Goal: Task Accomplishment & Management: Complete application form

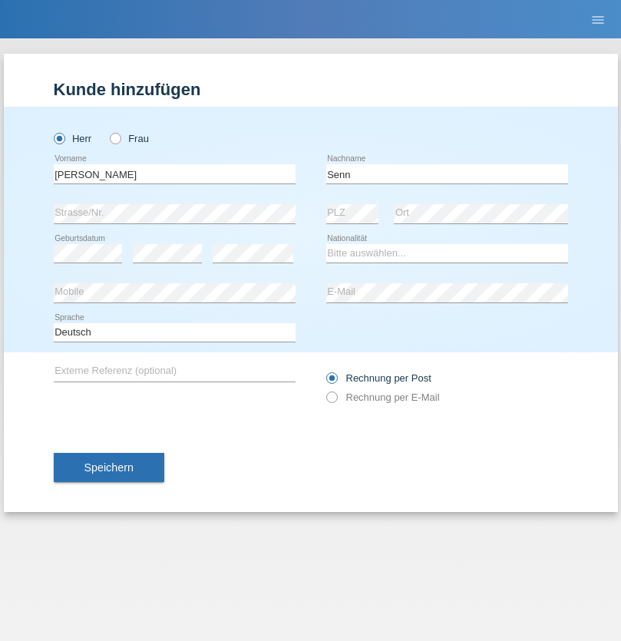
type input "Senn"
select select "CH"
select select "en"
radio input "true"
click at [174, 174] on input "text" at bounding box center [175, 173] width 242 height 19
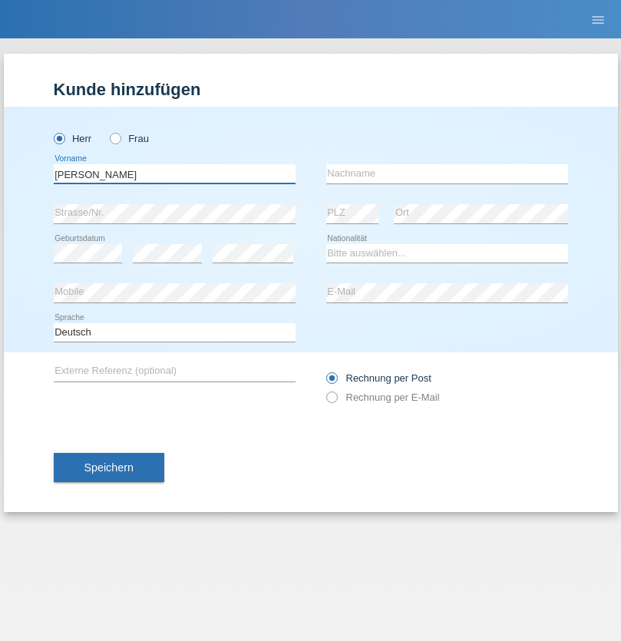
type input "[PERSON_NAME]"
click at [447, 174] on input "text" at bounding box center [447, 173] width 242 height 19
type input "Bucher"
select select "CH"
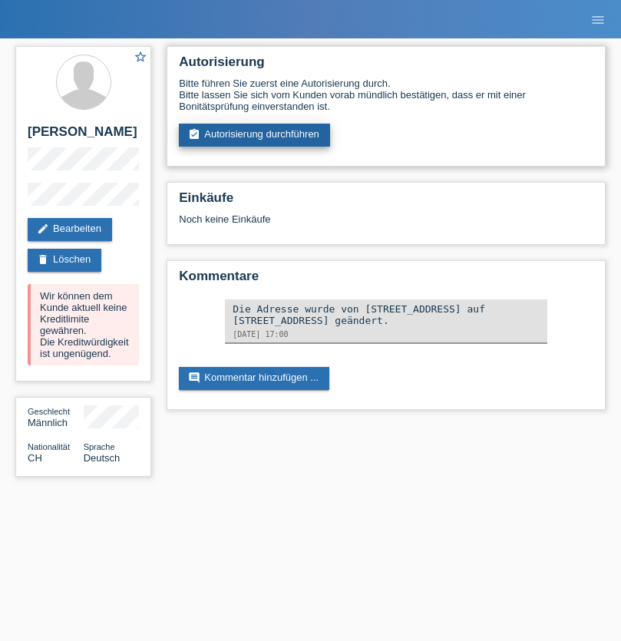
click at [255, 135] on link "assignment_turned_in Autorisierung durchführen" at bounding box center [254, 135] width 151 height 23
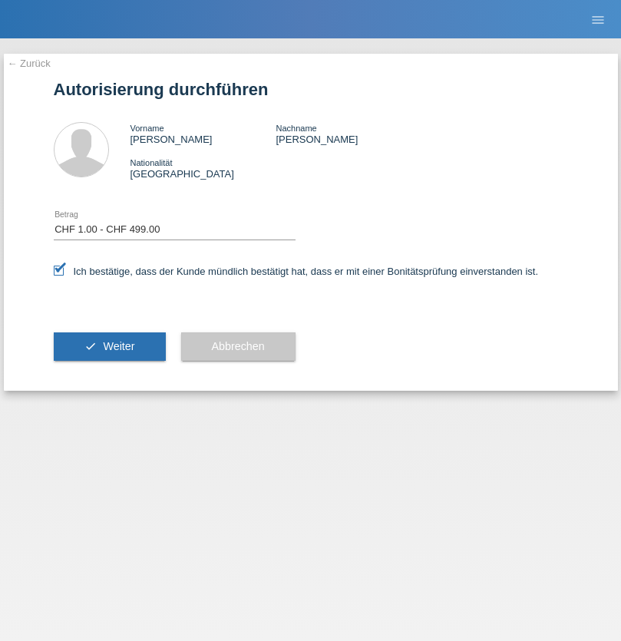
select select "1"
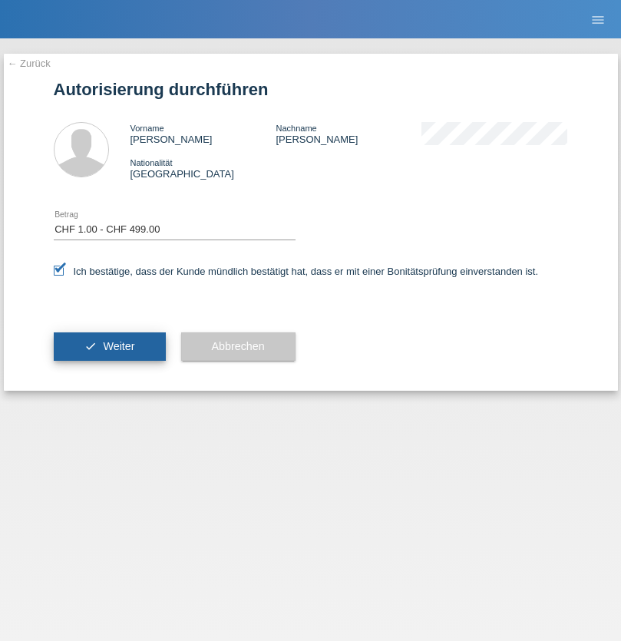
click at [109, 346] on span "Weiter" at bounding box center [118, 346] width 31 height 12
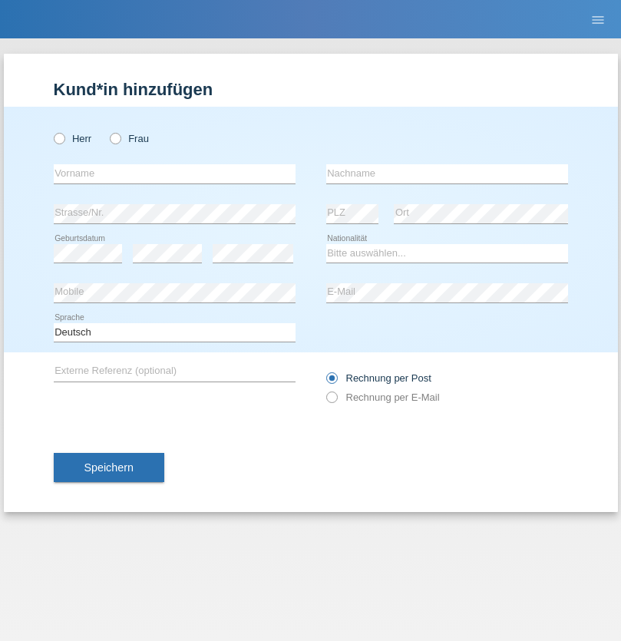
radio input "true"
click at [174, 174] on input "text" at bounding box center [175, 173] width 242 height 19
type input "[PERSON_NAME]"
click at [447, 174] on input "text" at bounding box center [447, 173] width 242 height 19
type input "Berger"
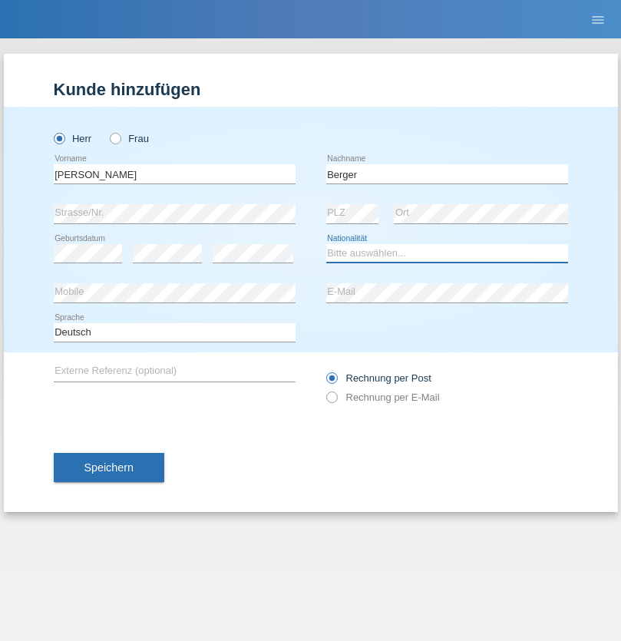
select select "CH"
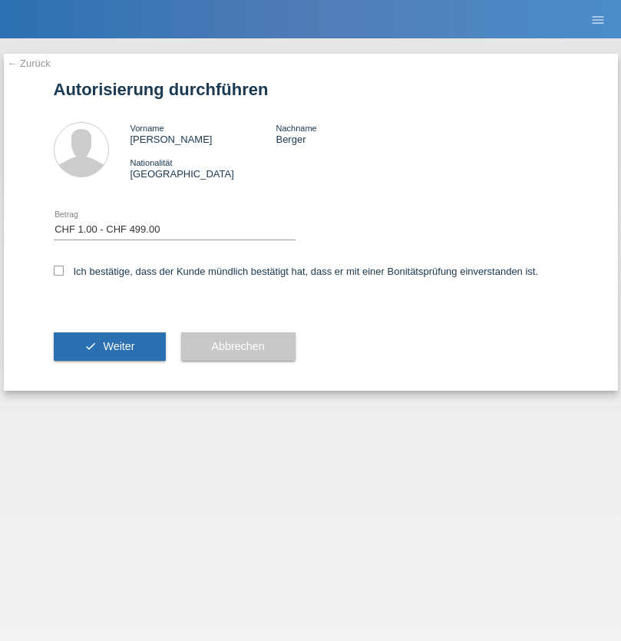
select select "1"
checkbox input "true"
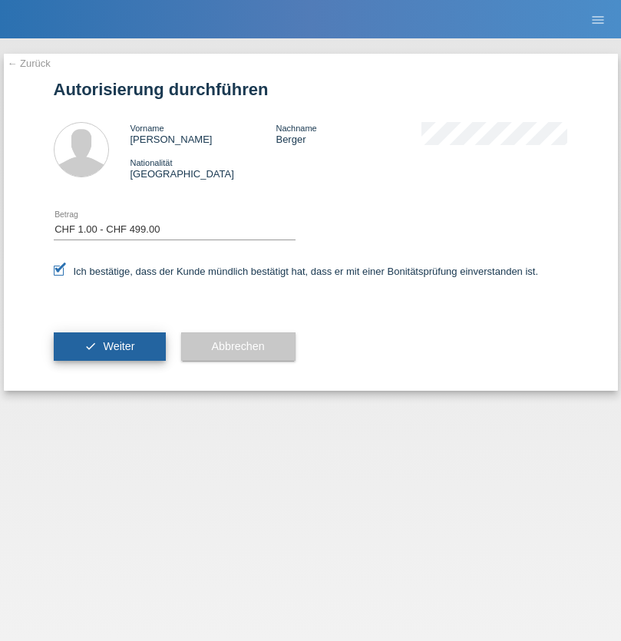
click at [109, 346] on span "Weiter" at bounding box center [118, 346] width 31 height 12
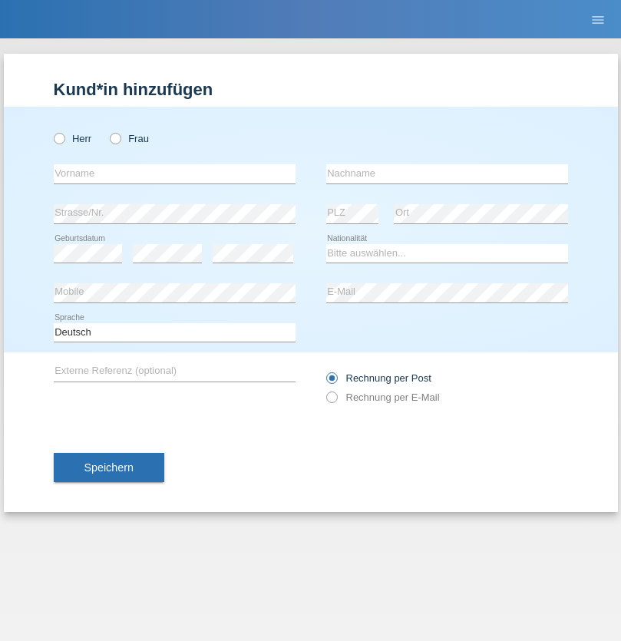
radio input "true"
click at [174, 174] on input "text" at bounding box center [175, 173] width 242 height 19
type input "Mohammad Qais"
click at [447, 174] on input "text" at bounding box center [447, 173] width 242 height 19
type input "Nemani"
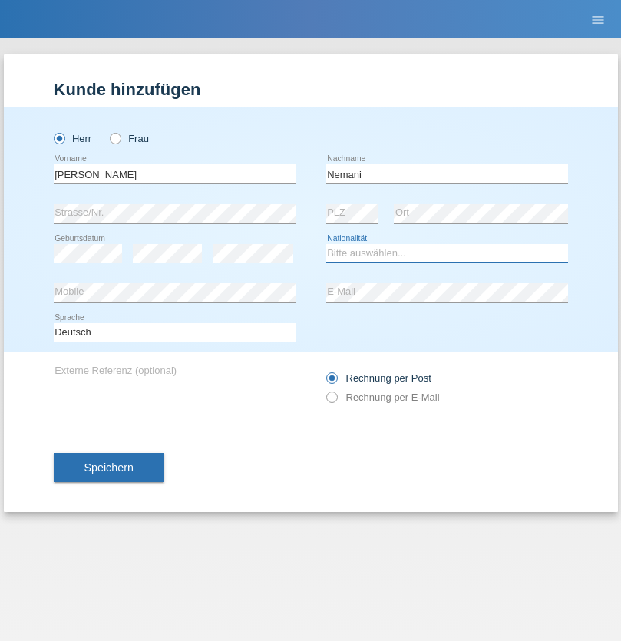
select select "AF"
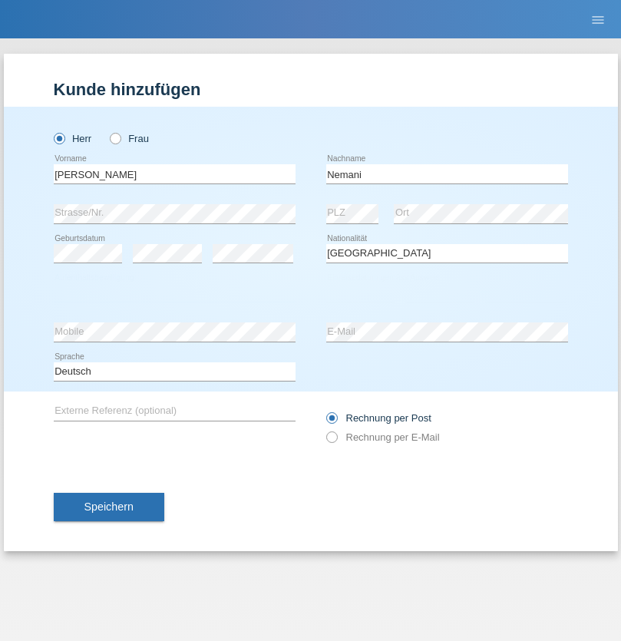
select select "C"
select select "02"
select select "01"
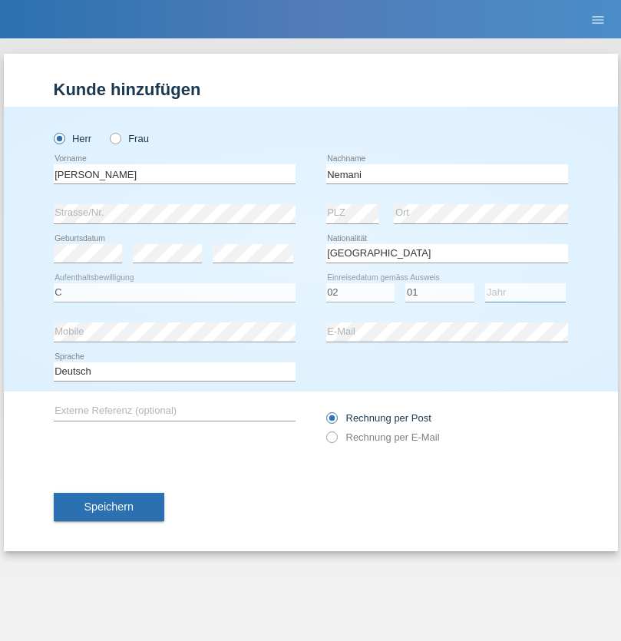
select select "2021"
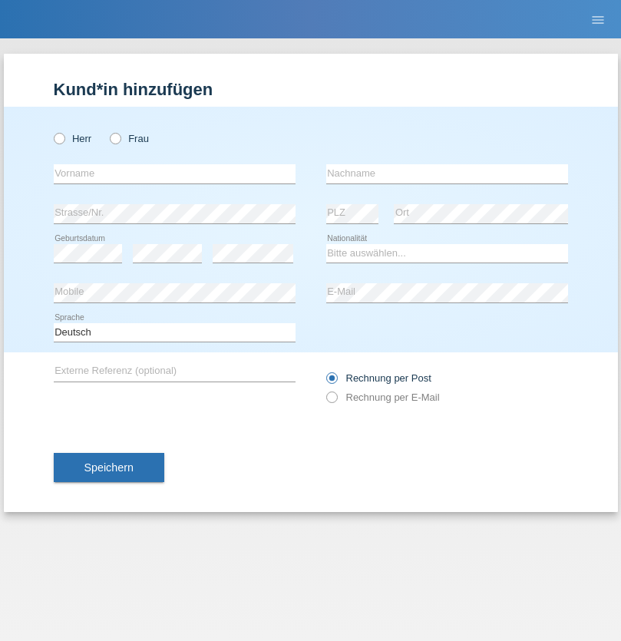
radio input "true"
click at [174, 174] on input "text" at bounding box center [175, 173] width 242 height 19
type input "Camille"
click at [447, 174] on input "text" at bounding box center [447, 173] width 242 height 19
type input "Jacquet"
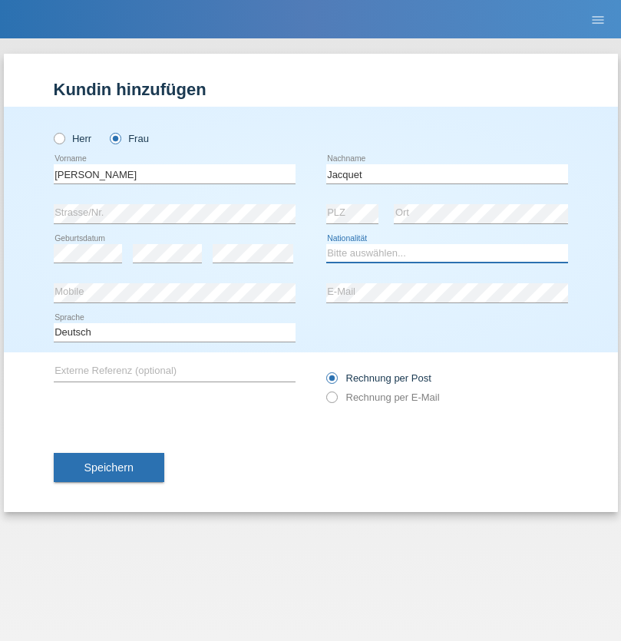
select select "CH"
radio input "true"
select select "DE"
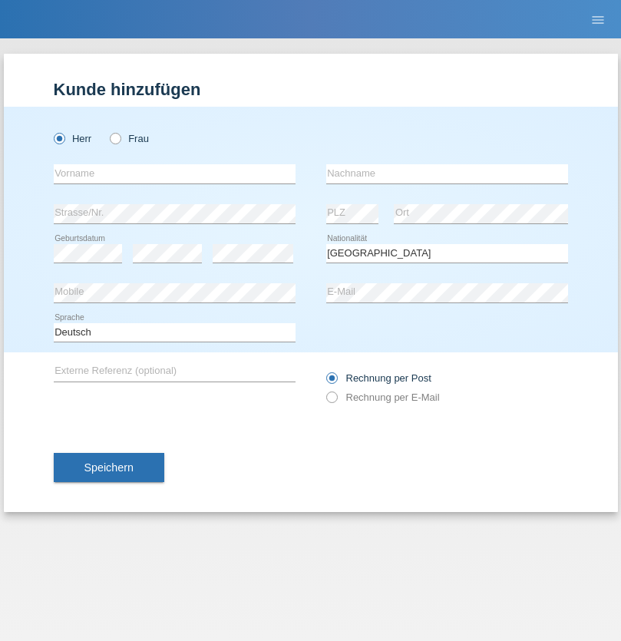
select select "C"
select select "07"
select select "11"
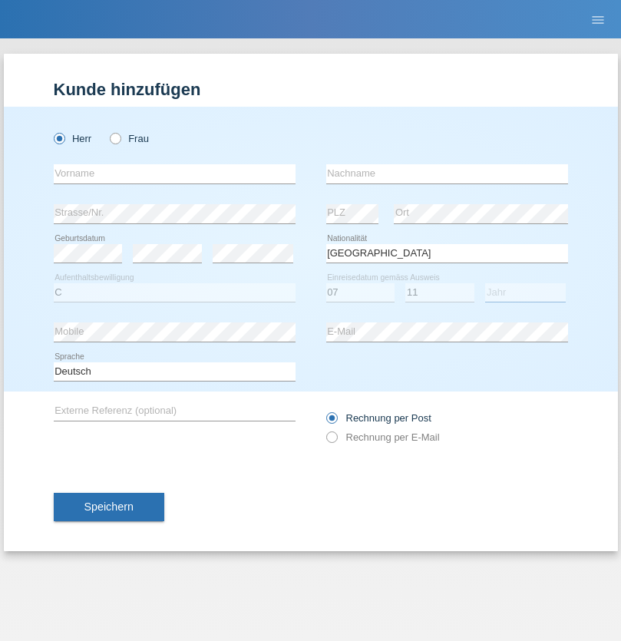
select select "1972"
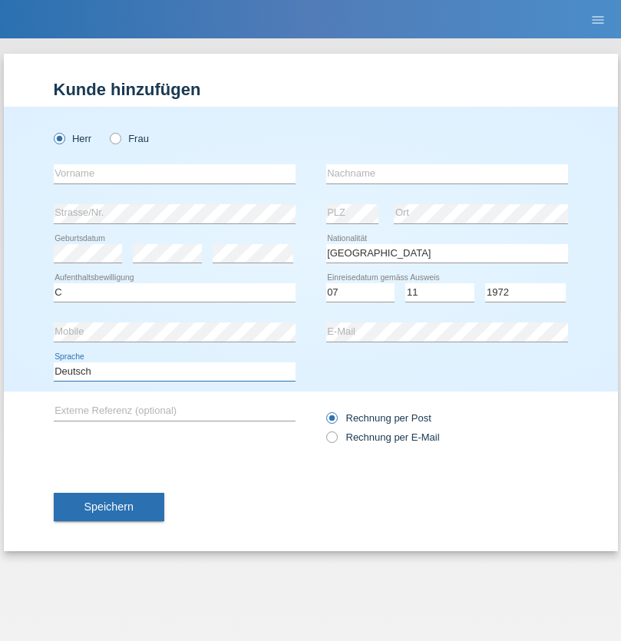
select select "en"
